Goal: Task Accomplishment & Management: Manage account settings

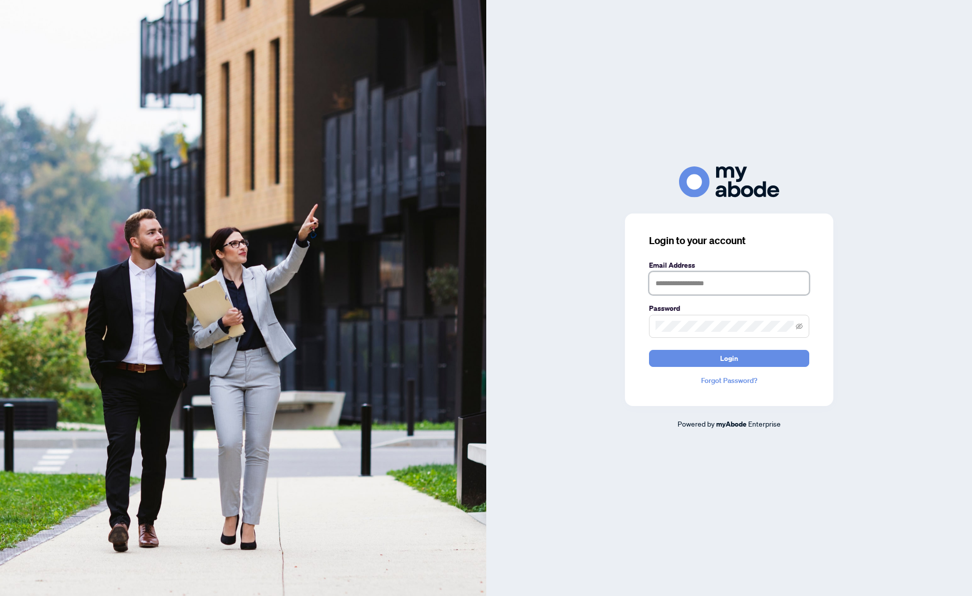
type input "**********"
click at [739, 358] on button "Login" at bounding box center [729, 358] width 160 height 17
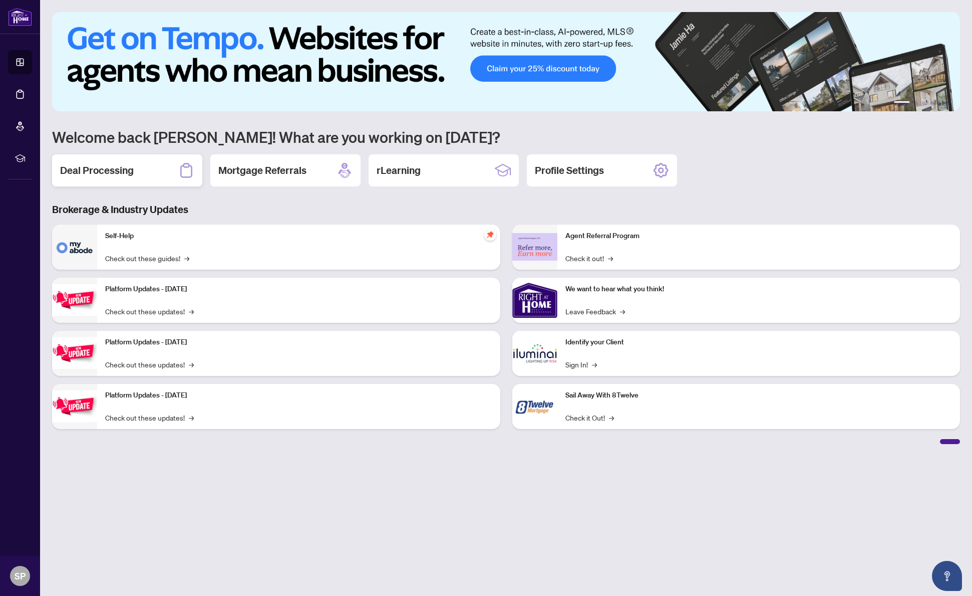
click at [95, 178] on div "Deal Processing" at bounding box center [127, 170] width 150 height 32
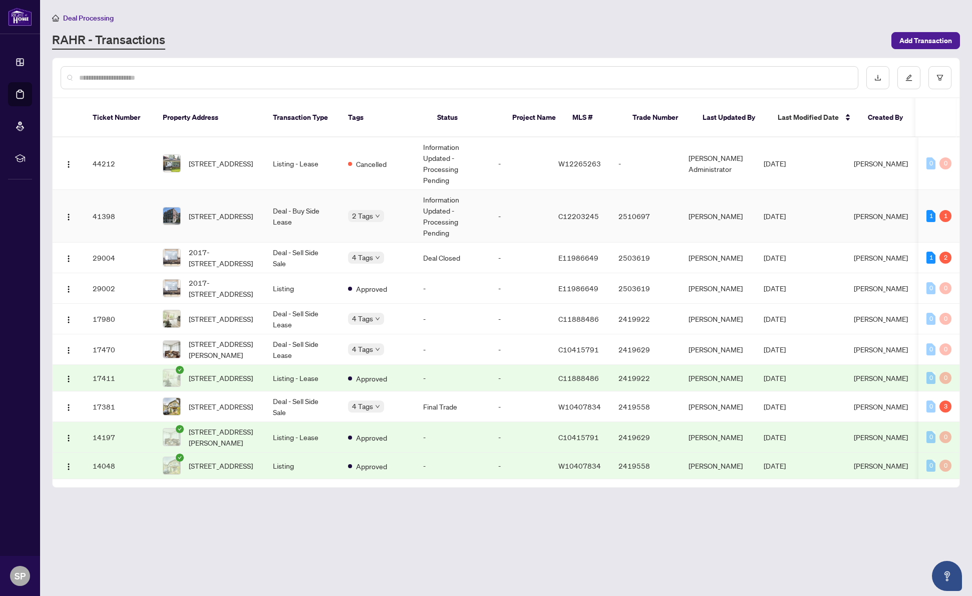
click at [846, 210] on td "[DATE]" at bounding box center [801, 216] width 90 height 53
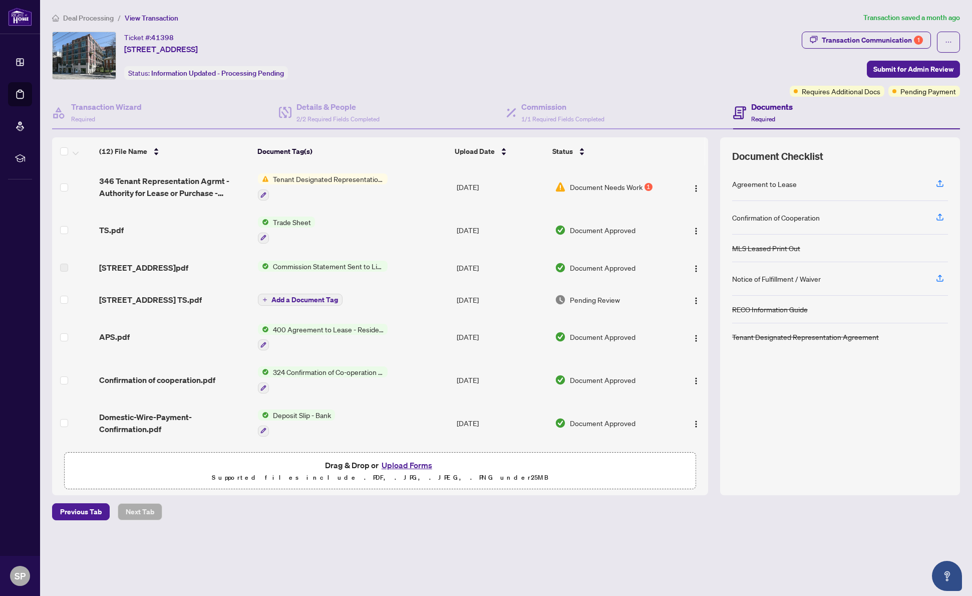
click at [591, 186] on span "Document Needs Work" at bounding box center [606, 186] width 73 height 11
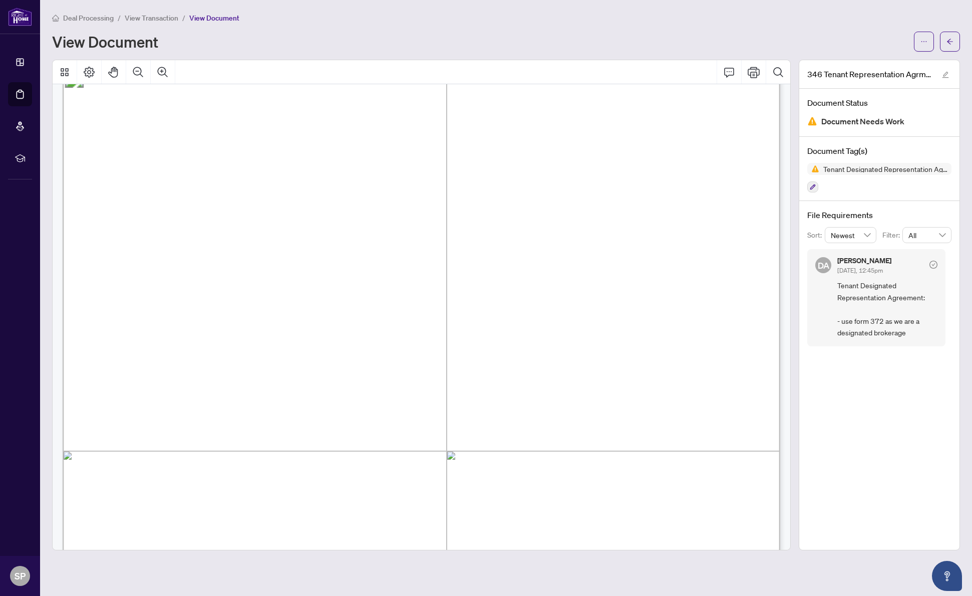
scroll to position [39, 0]
click at [957, 41] on button "button" at bounding box center [950, 42] width 20 height 20
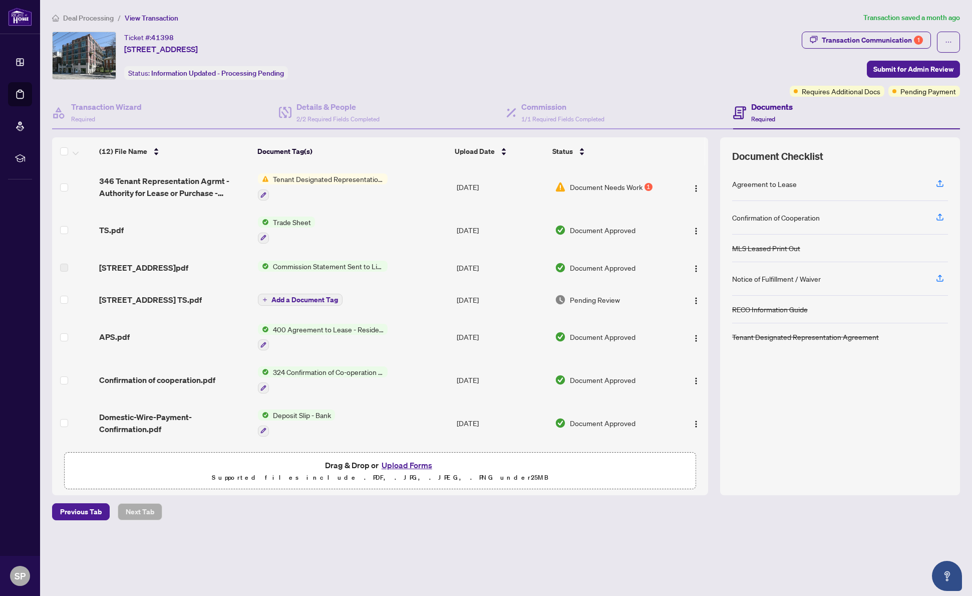
click at [344, 180] on span "Tenant Designated Representation Agreement" at bounding box center [328, 178] width 119 height 11
click at [584, 182] on td "Document Needs Work 1" at bounding box center [612, 186] width 123 height 43
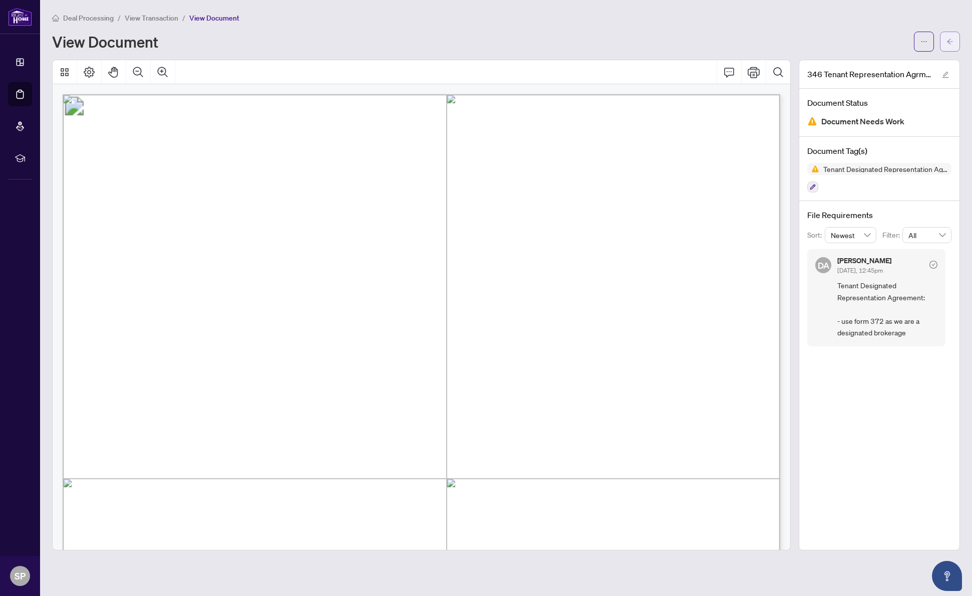
click at [959, 42] on button "button" at bounding box center [950, 42] width 20 height 20
